Goal: Task Accomplishment & Management: Use online tool/utility

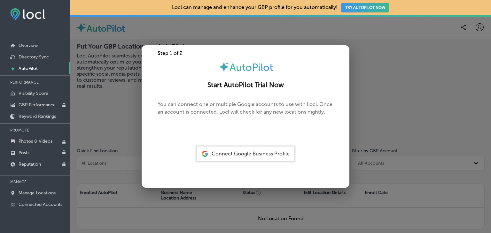
click at [196, 28] on div at bounding box center [245, 116] width 491 height 233
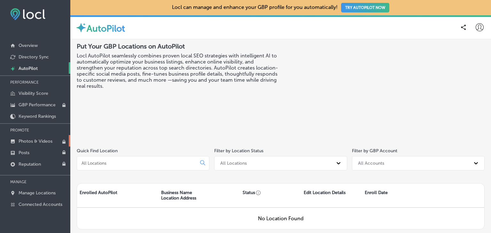
click at [27, 139] on p "Photos & Videos" at bounding box center [36, 141] width 34 height 5
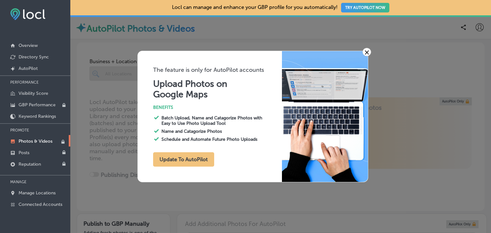
type input "0"
click at [364, 55] on link "×" at bounding box center [366, 52] width 9 height 8
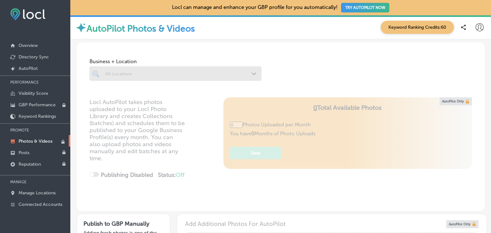
drag, startPoint x: 107, startPoint y: 72, endPoint x: 133, endPoint y: 74, distance: 25.3
click at [108, 73] on div at bounding box center [175, 73] width 172 height 14
click at [136, 75] on div at bounding box center [175, 73] width 172 height 14
click at [243, 76] on div at bounding box center [175, 73] width 172 height 14
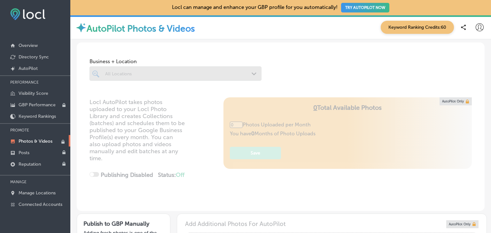
click at [243, 76] on div at bounding box center [175, 73] width 172 height 14
click at [161, 130] on div "Locl AutoPilot takes photos uploaded to your Locl Photo Library and creates Col…" at bounding box center [280, 154] width 407 height 114
